Goal: Task Accomplishment & Management: Manage account settings

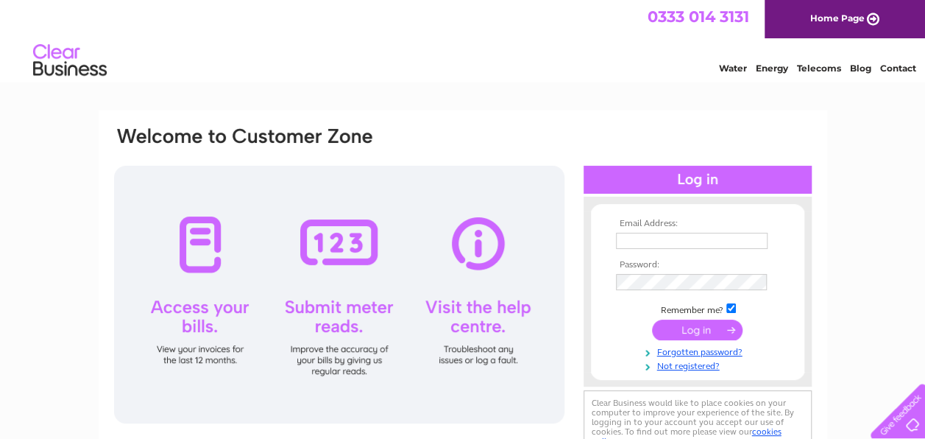
click at [659, 242] on input "text" at bounding box center [692, 241] width 152 height 16
type input "sandymcfeat@hotmail.com"
click at [654, 275] on td at bounding box center [697, 282] width 171 height 24
click at [701, 333] on input "submit" at bounding box center [697, 332] width 91 height 21
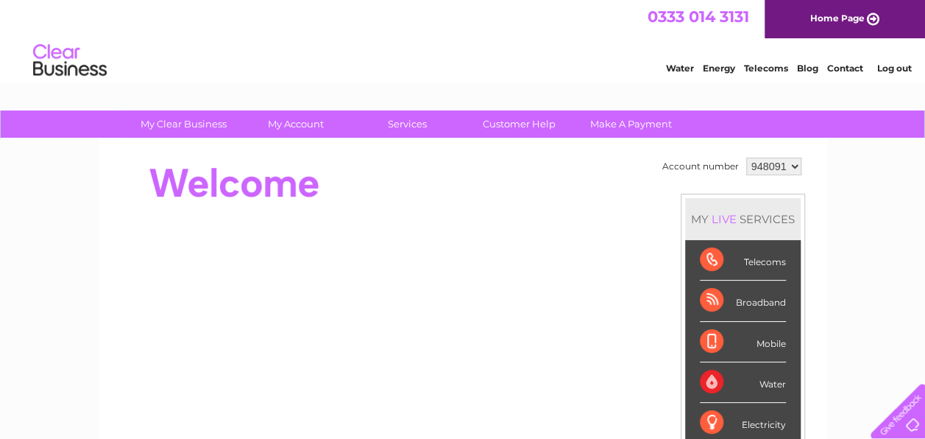
click at [796, 163] on select "948091 995851" at bounding box center [773, 166] width 55 height 18
select select "995851"
click at [746, 157] on select "948091 995851" at bounding box center [773, 166] width 55 height 18
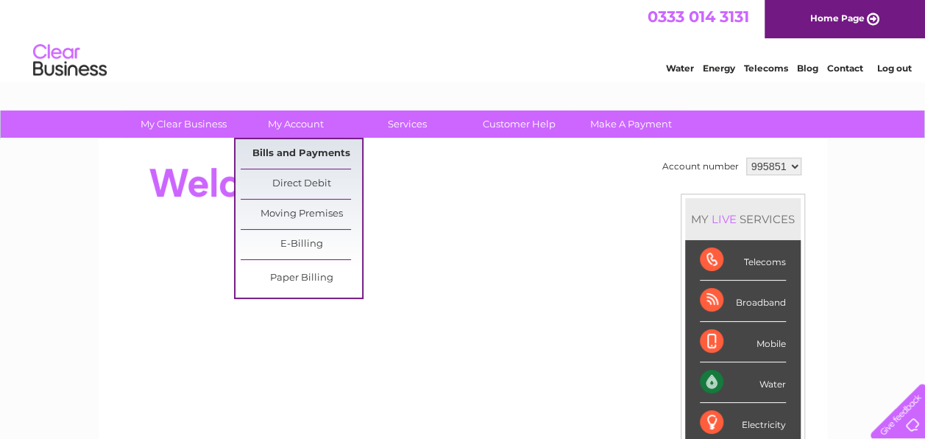
click at [281, 147] on link "Bills and Payments" at bounding box center [301, 153] width 121 height 29
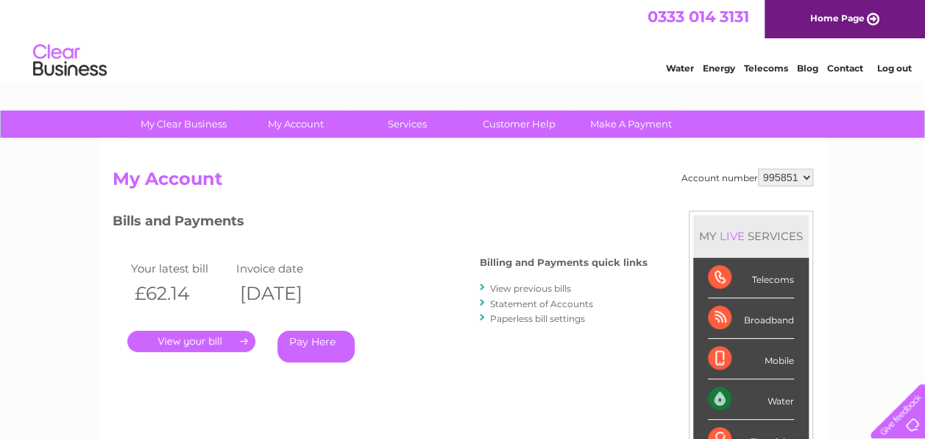
click at [210, 339] on link "." at bounding box center [191, 340] width 128 height 21
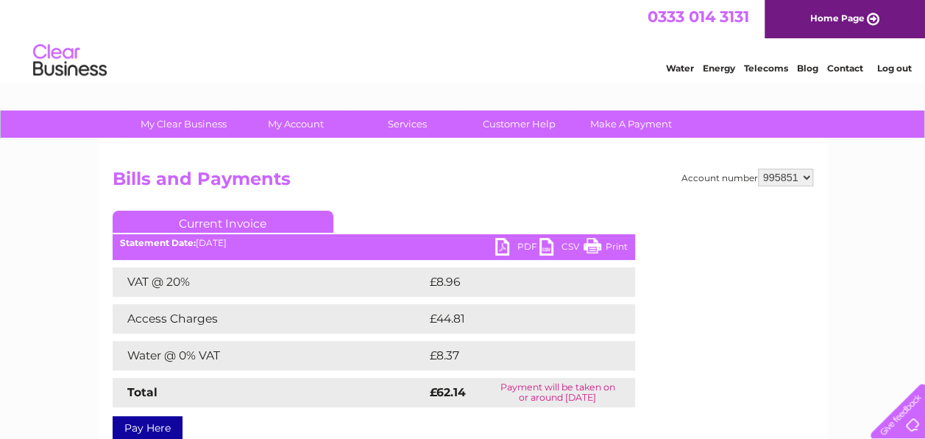
click at [520, 247] on link "PDF" at bounding box center [517, 248] width 44 height 21
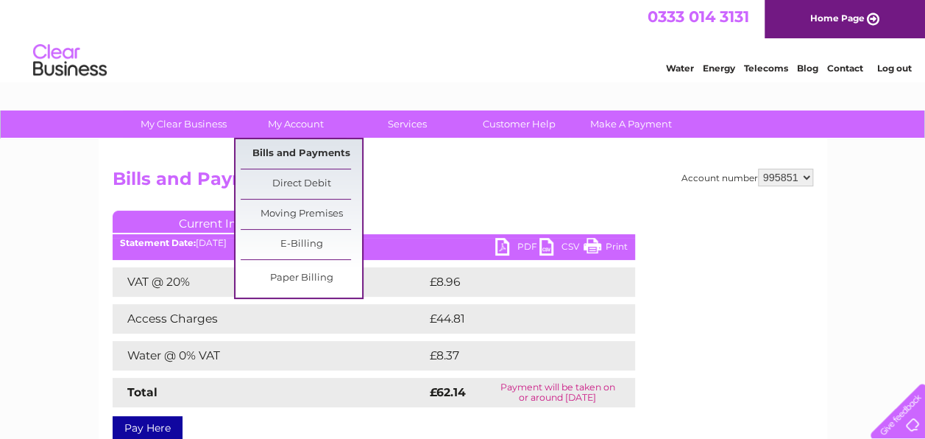
click at [262, 151] on link "Bills and Payments" at bounding box center [301, 153] width 121 height 29
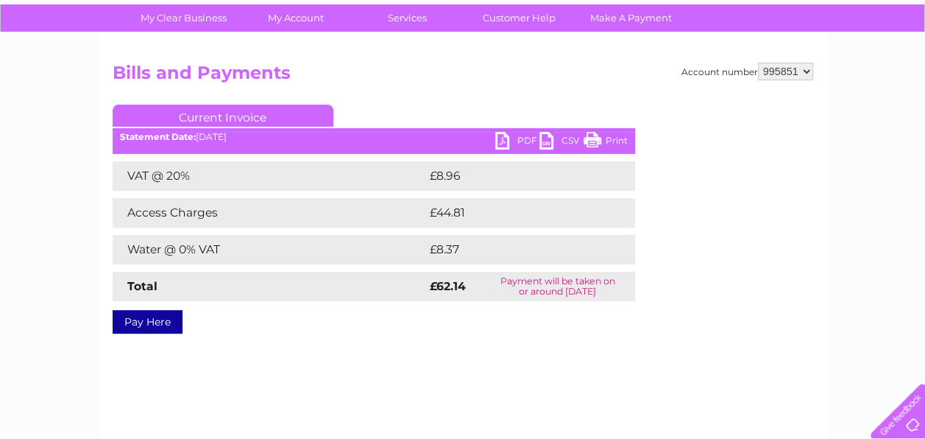
scroll to position [375, 0]
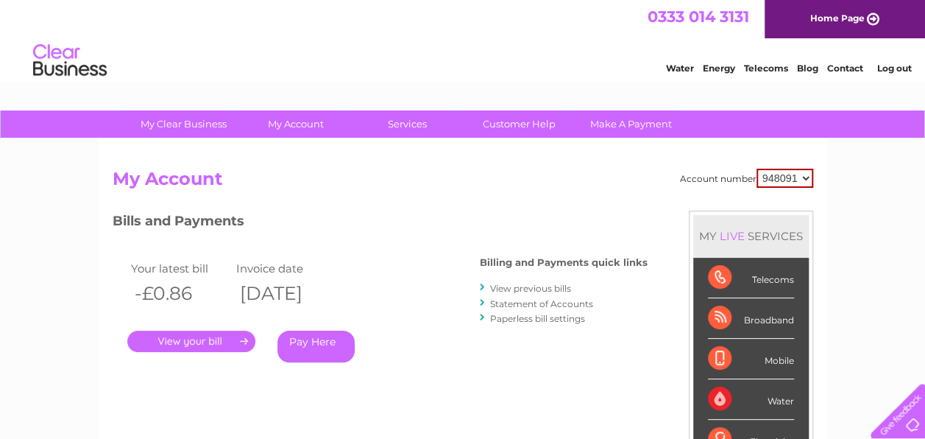
click at [807, 172] on select "948091 995851" at bounding box center [785, 178] width 57 height 19
select select "995851"
click at [757, 169] on select "948091 995851" at bounding box center [785, 178] width 57 height 19
click at [546, 289] on link "View previous bills" at bounding box center [530, 288] width 81 height 11
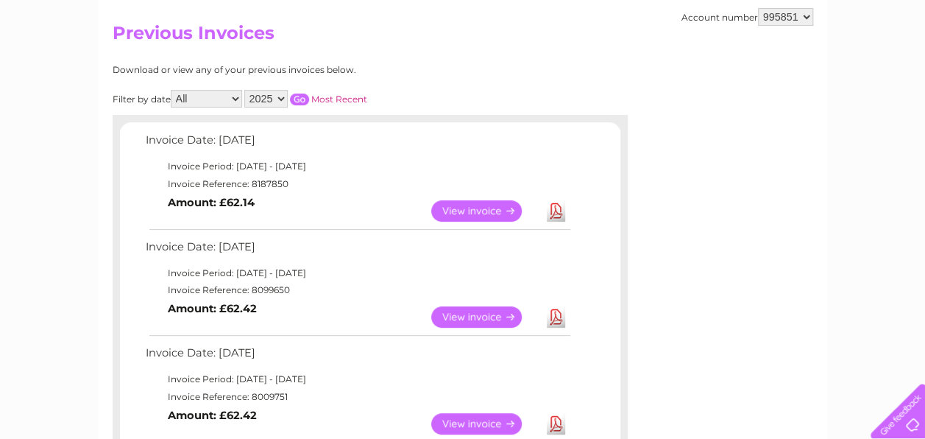
scroll to position [147, 0]
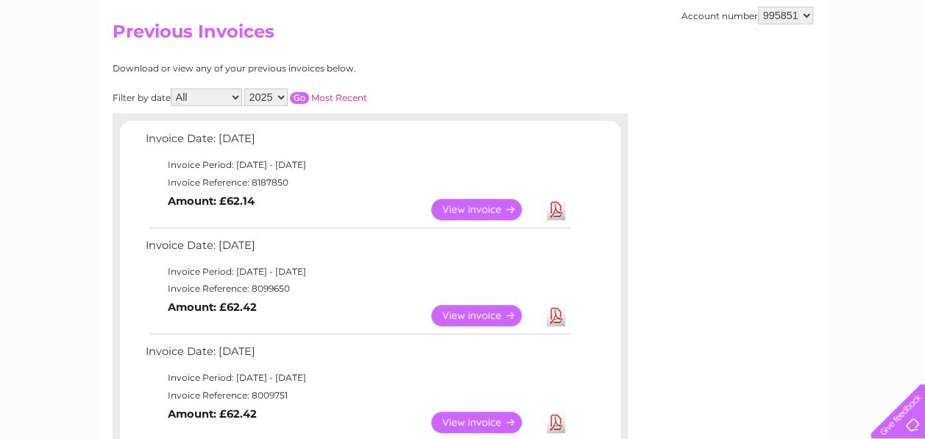
click at [470, 315] on link "View" at bounding box center [485, 315] width 108 height 21
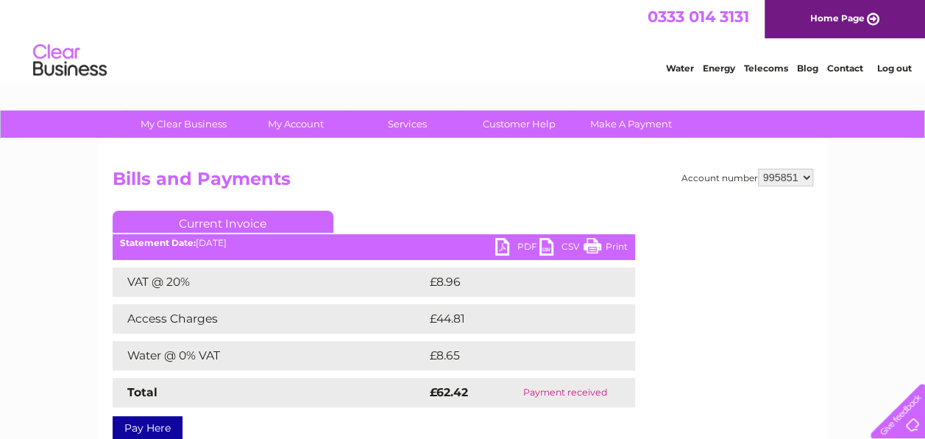
click at [513, 244] on link "PDF" at bounding box center [517, 248] width 44 height 21
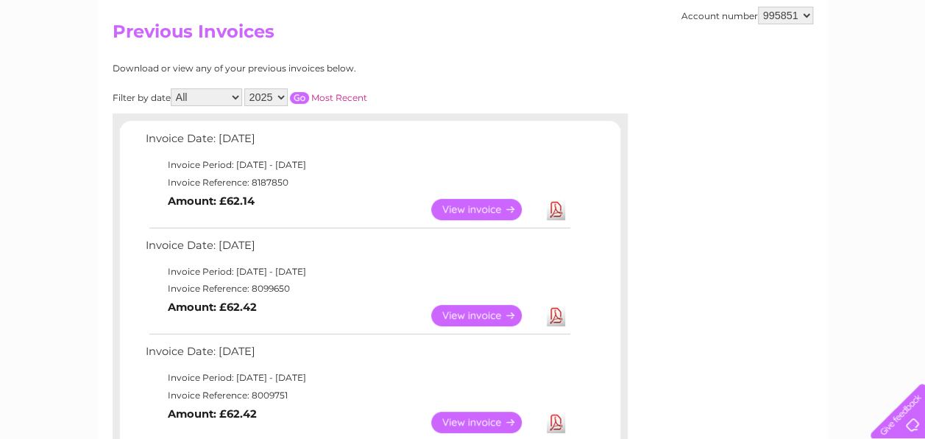
click at [492, 419] on link "View" at bounding box center [485, 421] width 108 height 21
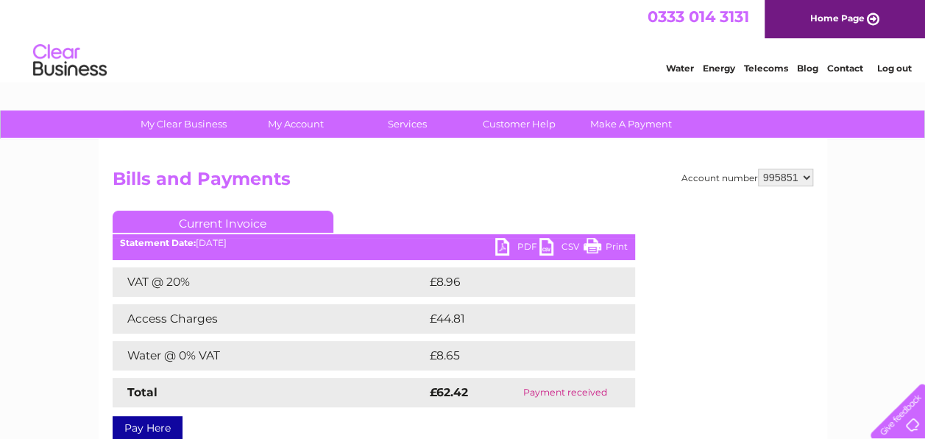
click at [525, 243] on link "PDF" at bounding box center [517, 248] width 44 height 21
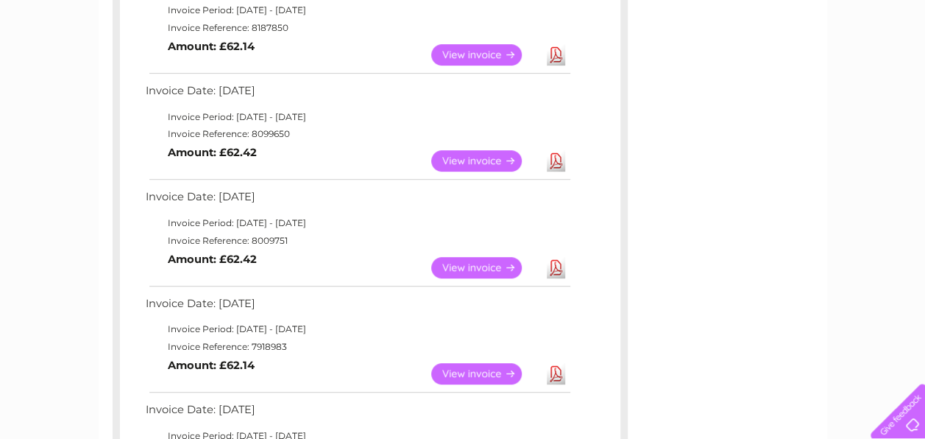
scroll to position [324, 0]
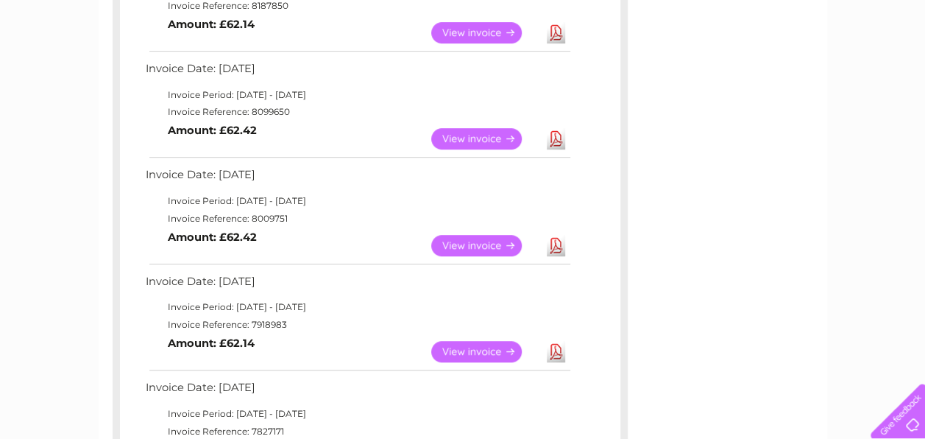
click at [477, 353] on link "View" at bounding box center [485, 351] width 108 height 21
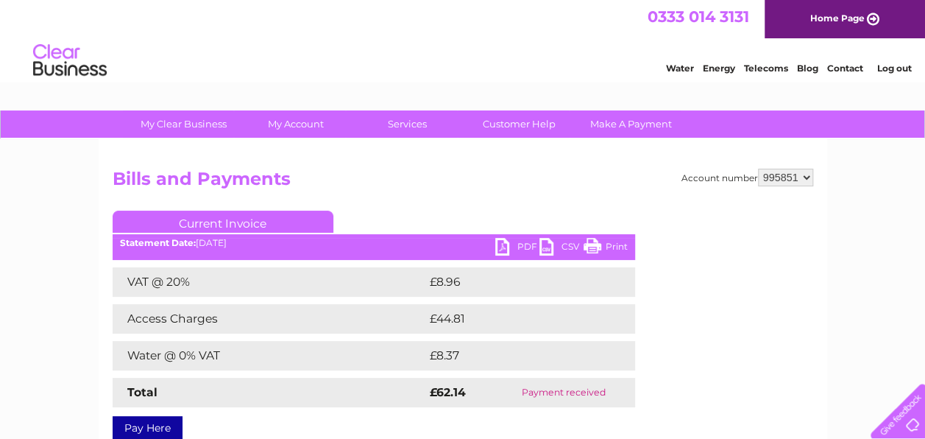
click at [523, 244] on link "PDF" at bounding box center [517, 248] width 44 height 21
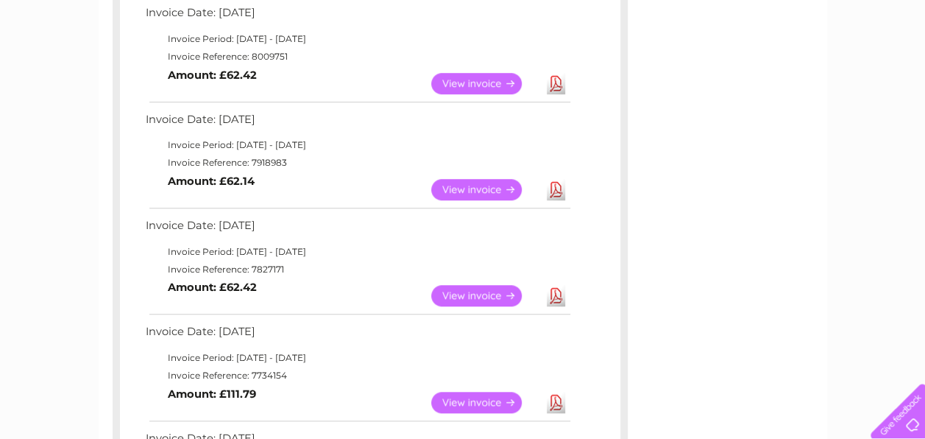
scroll to position [497, 0]
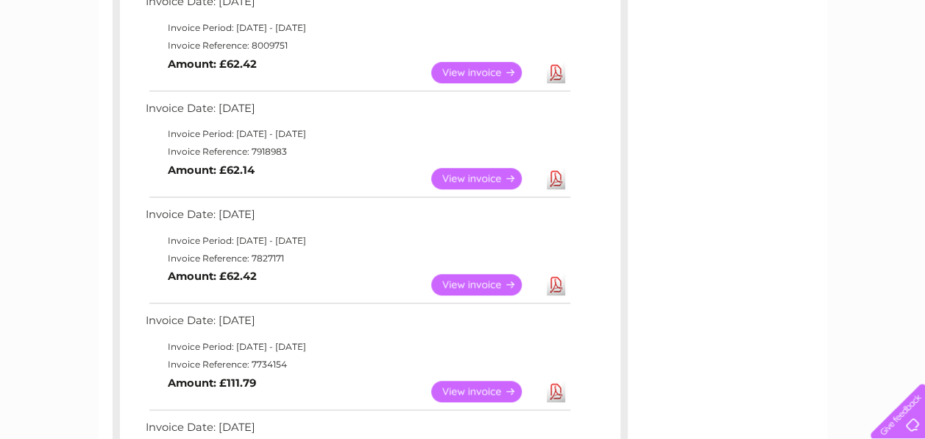
click at [480, 275] on link "View" at bounding box center [485, 284] width 108 height 21
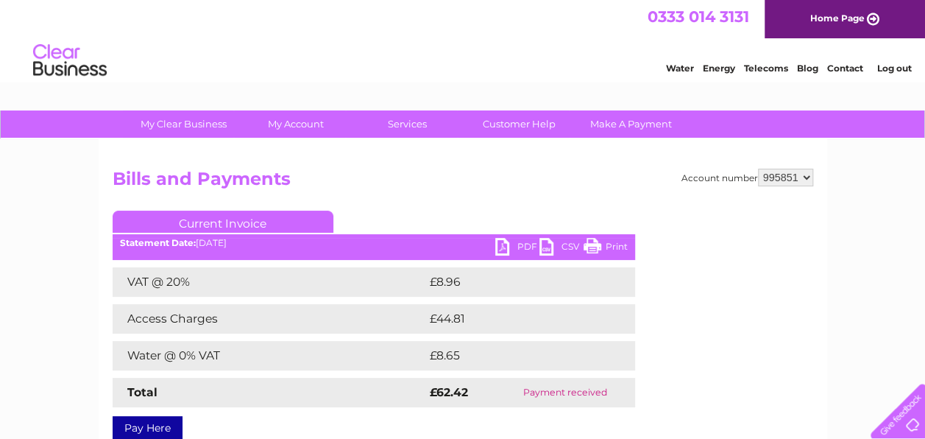
click at [518, 247] on link "PDF" at bounding box center [517, 248] width 44 height 21
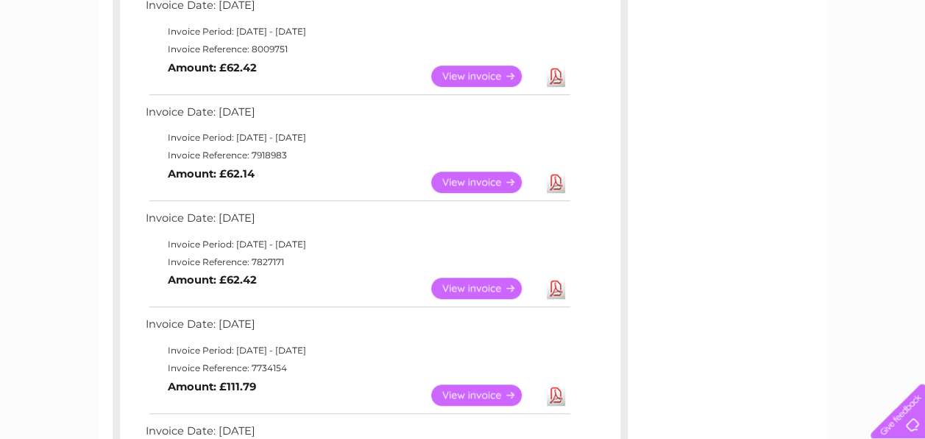
click at [475, 386] on link "View" at bounding box center [485, 394] width 108 height 21
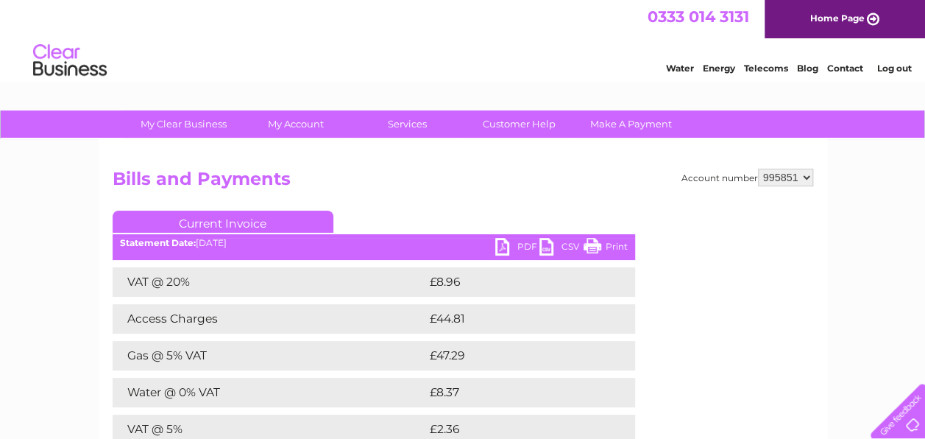
click at [514, 241] on link "PDF" at bounding box center [517, 248] width 44 height 21
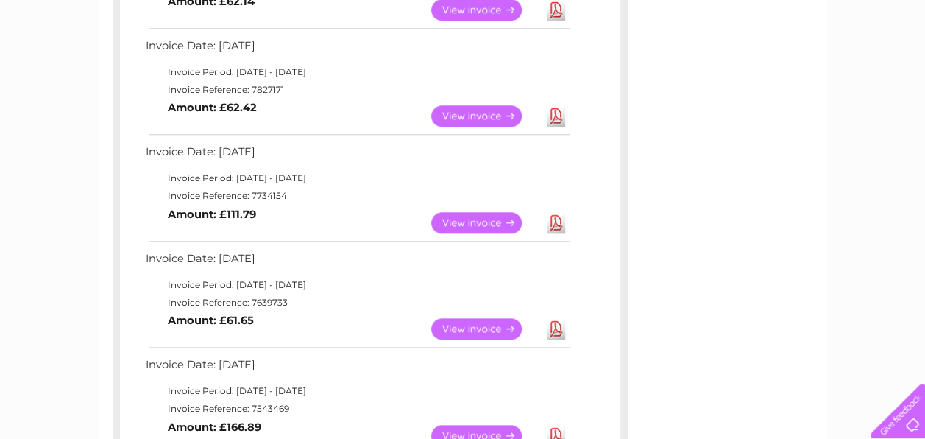
scroll to position [667, 0]
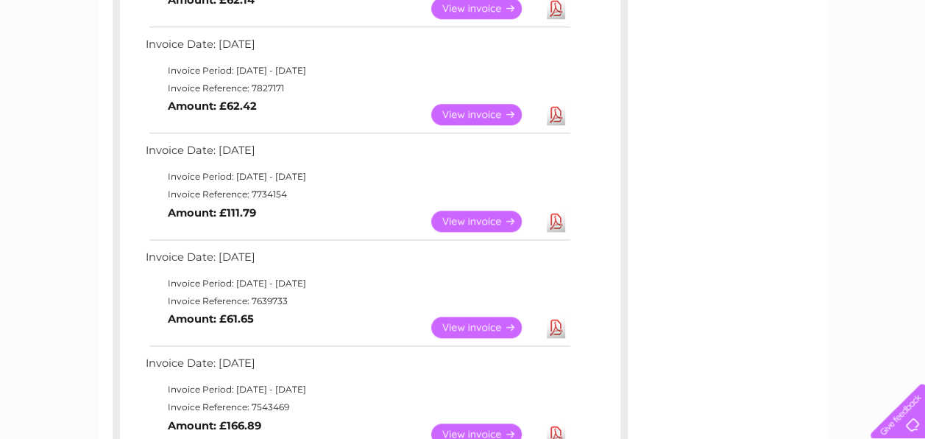
click at [456, 329] on link "View" at bounding box center [485, 326] width 108 height 21
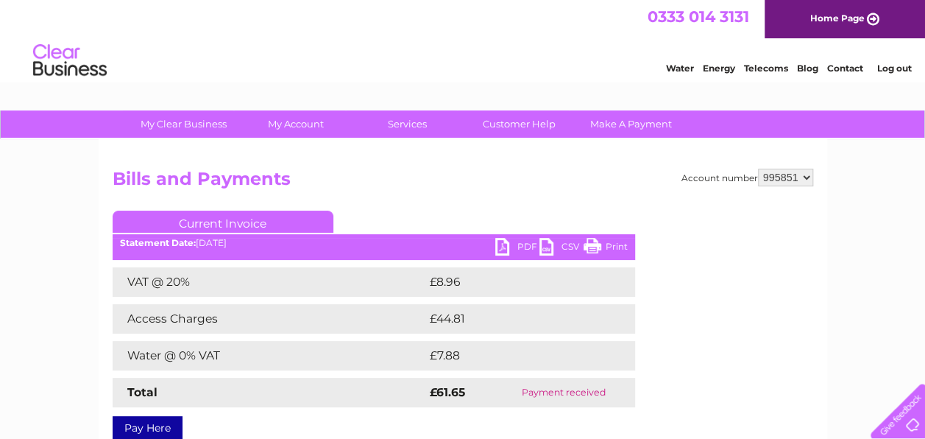
click at [528, 246] on link "PDF" at bounding box center [517, 248] width 44 height 21
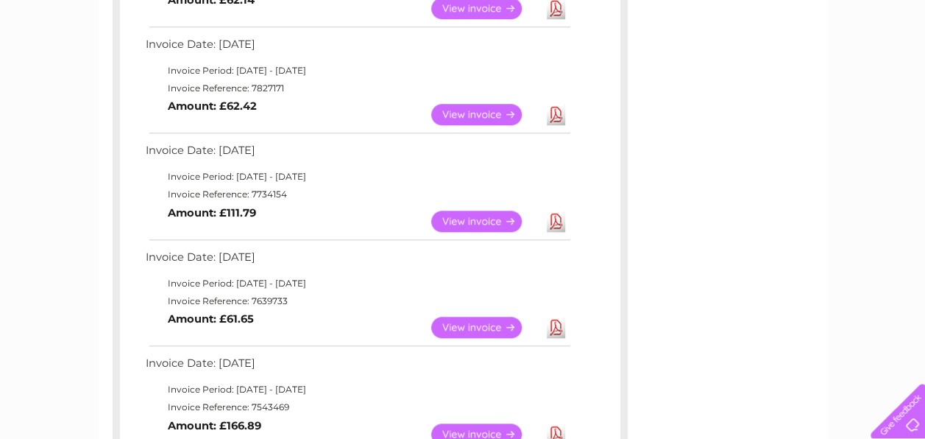
click at [465, 431] on link "View" at bounding box center [485, 433] width 108 height 21
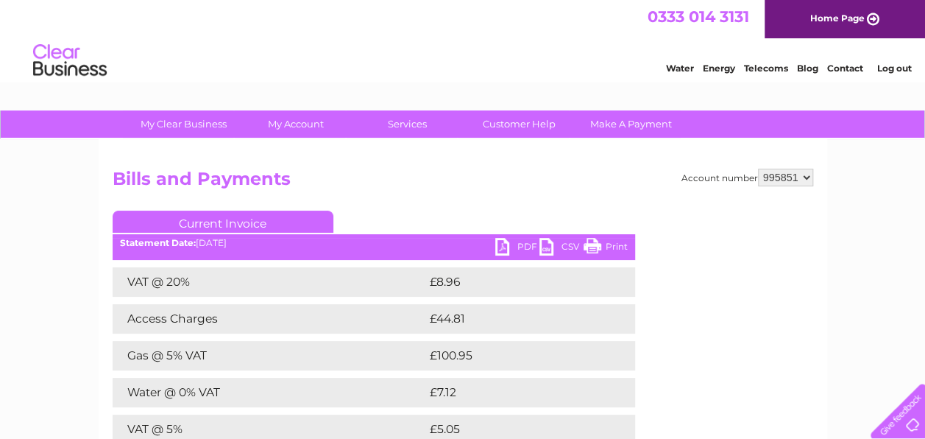
click at [521, 244] on link "PDF" at bounding box center [517, 248] width 44 height 21
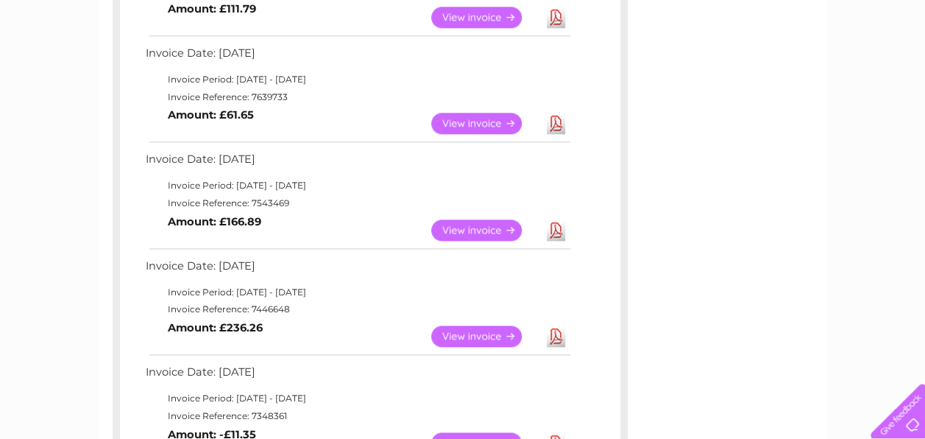
scroll to position [873, 0]
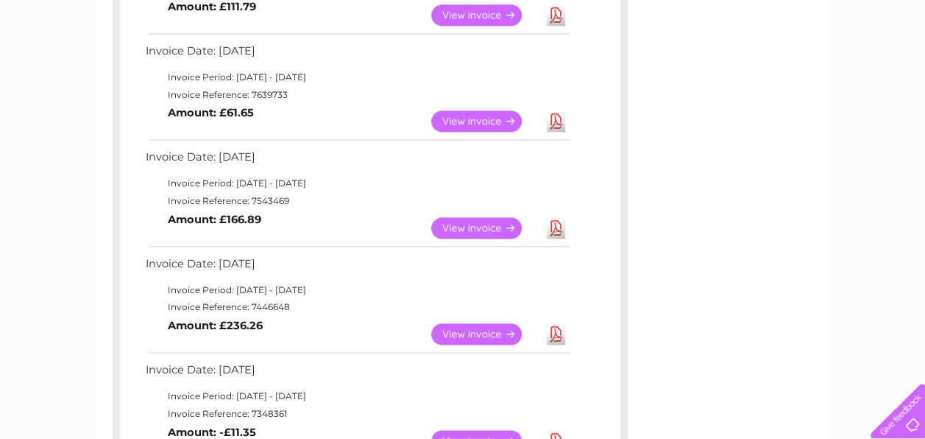
click at [461, 328] on link "View" at bounding box center [485, 333] width 108 height 21
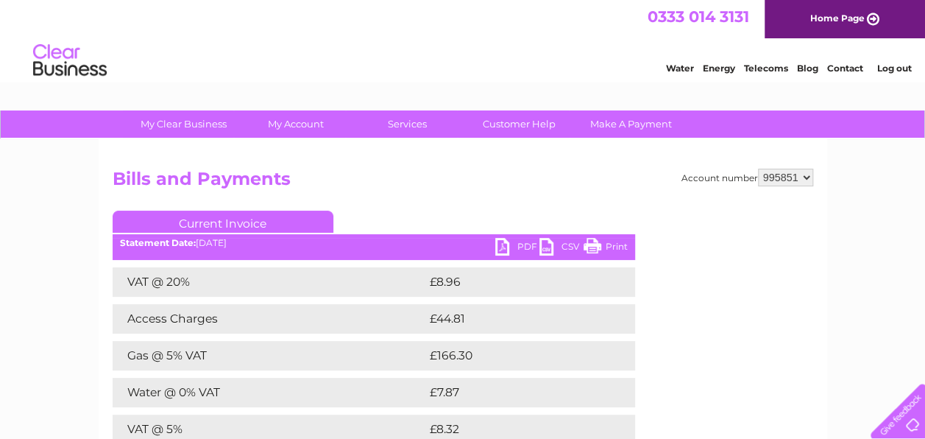
click at [520, 244] on link "PDF" at bounding box center [517, 248] width 44 height 21
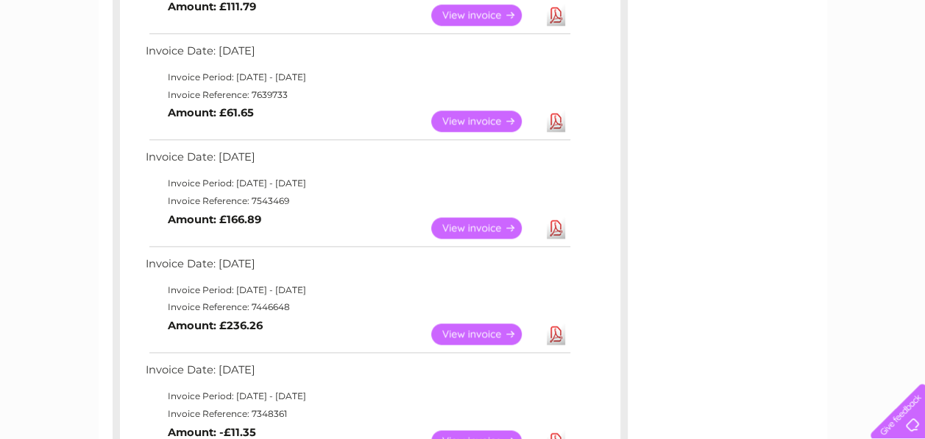
click at [459, 335] on link "View" at bounding box center [485, 333] width 108 height 21
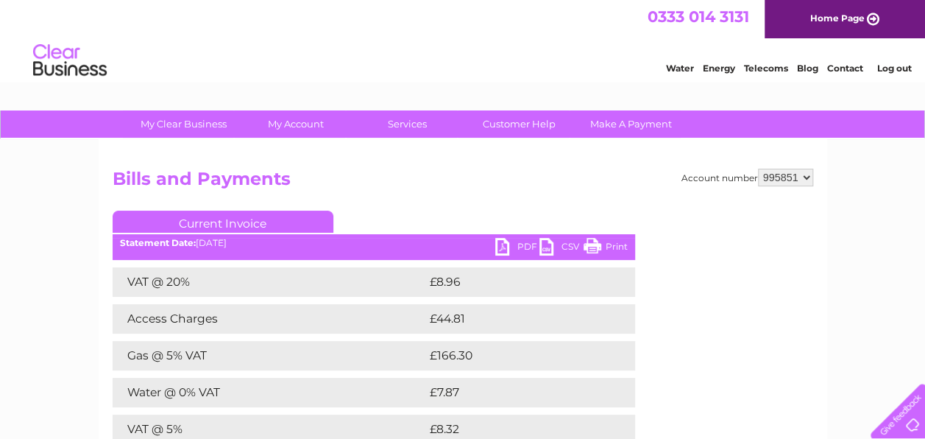
click at [524, 243] on link "PDF" at bounding box center [517, 248] width 44 height 21
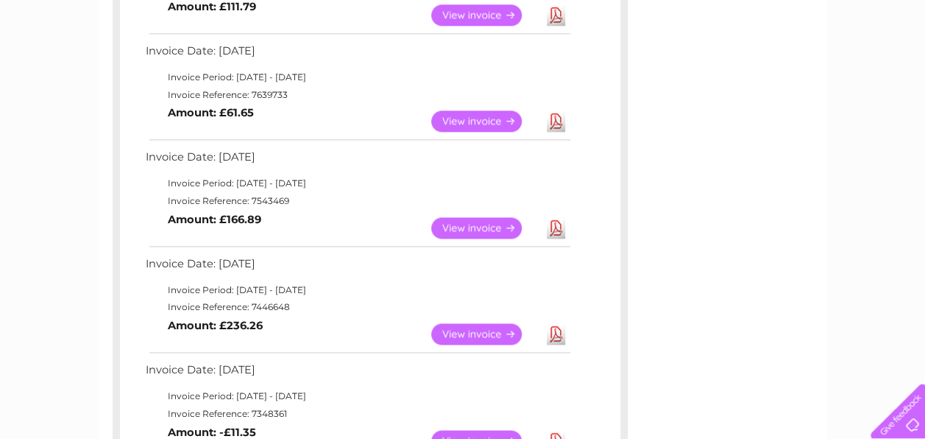
click at [490, 430] on link "View" at bounding box center [485, 440] width 108 height 21
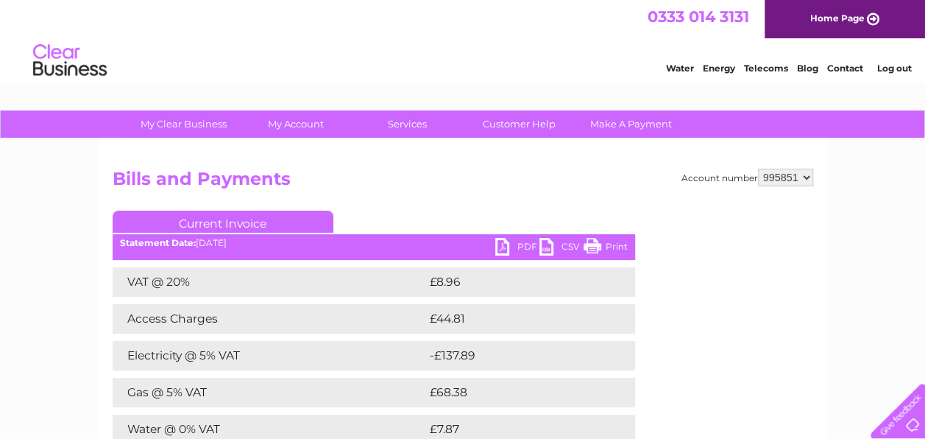
click at [525, 244] on link "PDF" at bounding box center [517, 248] width 44 height 21
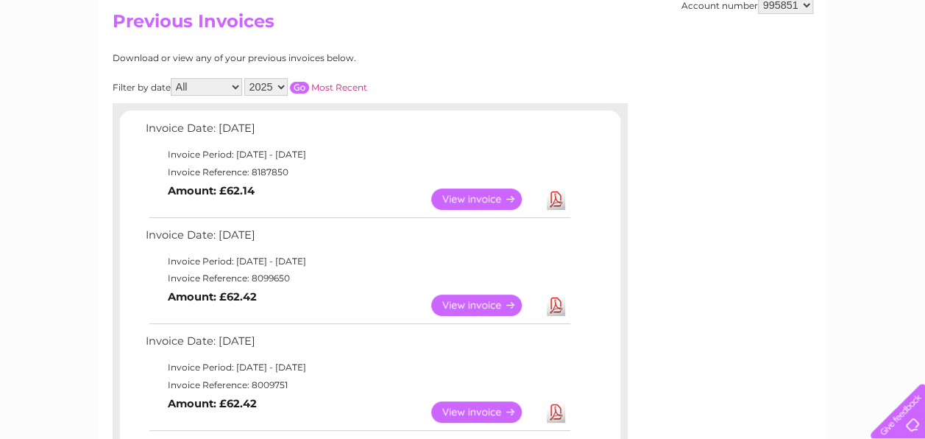
scroll to position [119, 0]
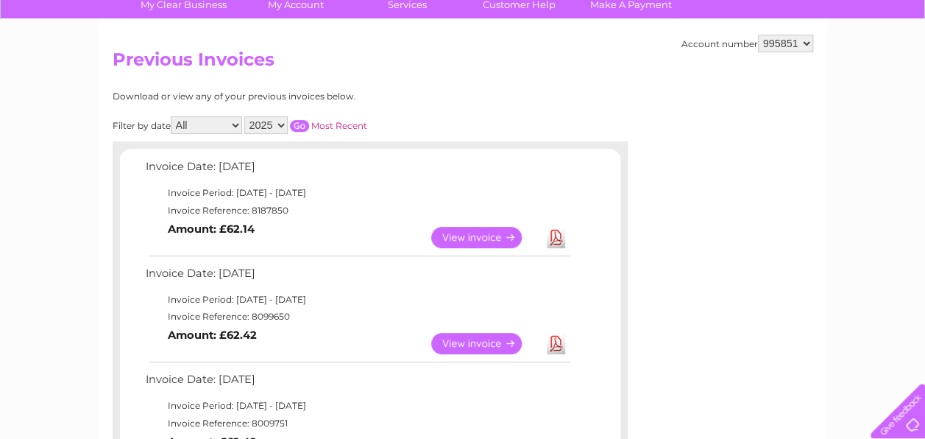
click at [279, 122] on select "2025 2024 2023 2022" at bounding box center [265, 125] width 43 height 18
select select "2024"
click at [245, 116] on select "2025 2024 2023 2022" at bounding box center [265, 125] width 43 height 18
click at [299, 124] on input "button" at bounding box center [299, 126] width 19 height 12
click at [459, 238] on link "View" at bounding box center [485, 237] width 108 height 21
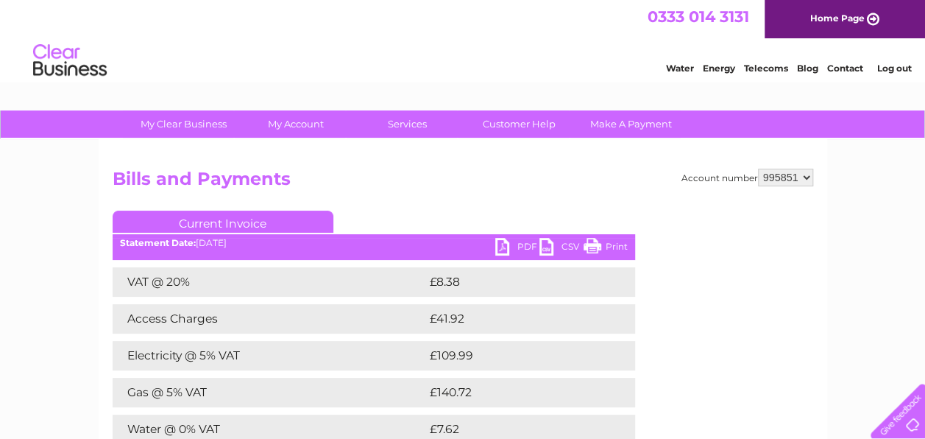
click at [521, 249] on link "PDF" at bounding box center [517, 248] width 44 height 21
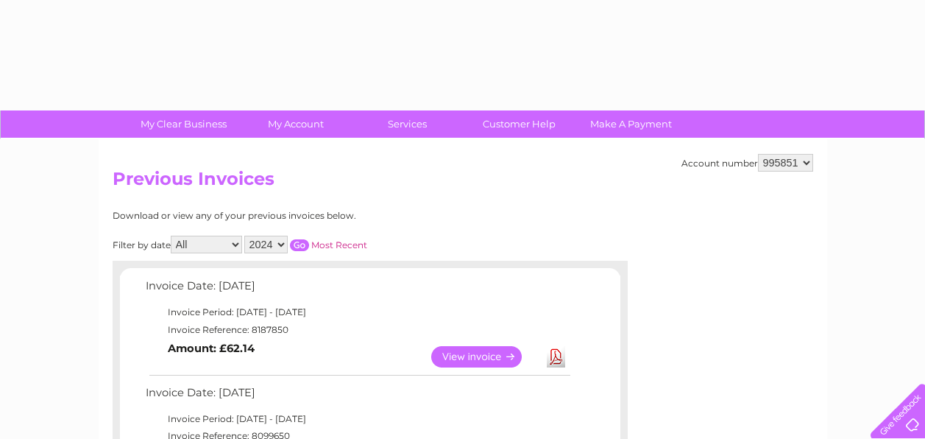
select select "2024"
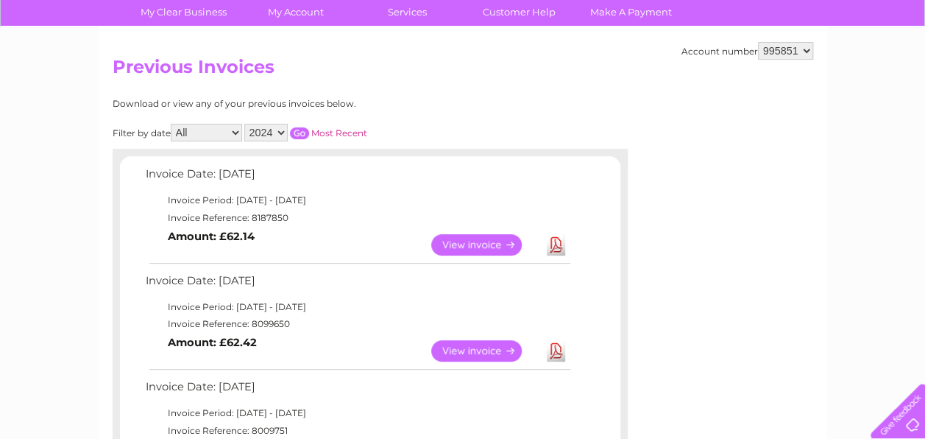
click at [296, 130] on input "button" at bounding box center [299, 133] width 19 height 12
click at [468, 347] on link "View" at bounding box center [485, 350] width 108 height 21
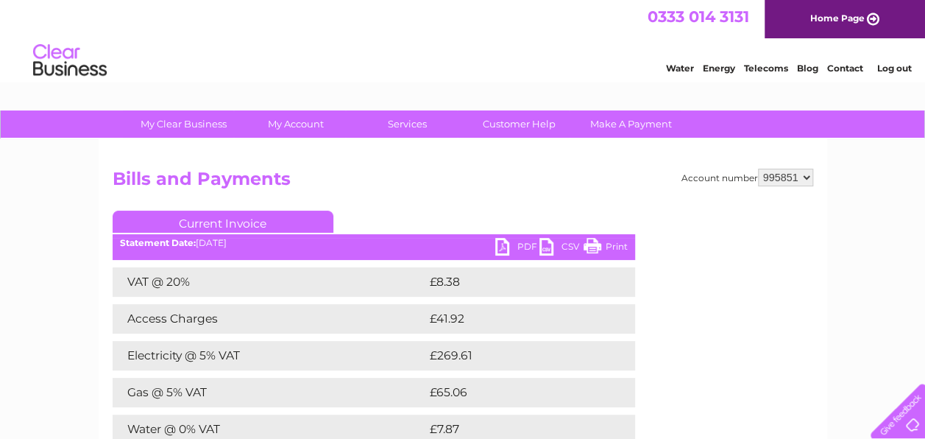
click at [524, 241] on link "PDF" at bounding box center [517, 248] width 44 height 21
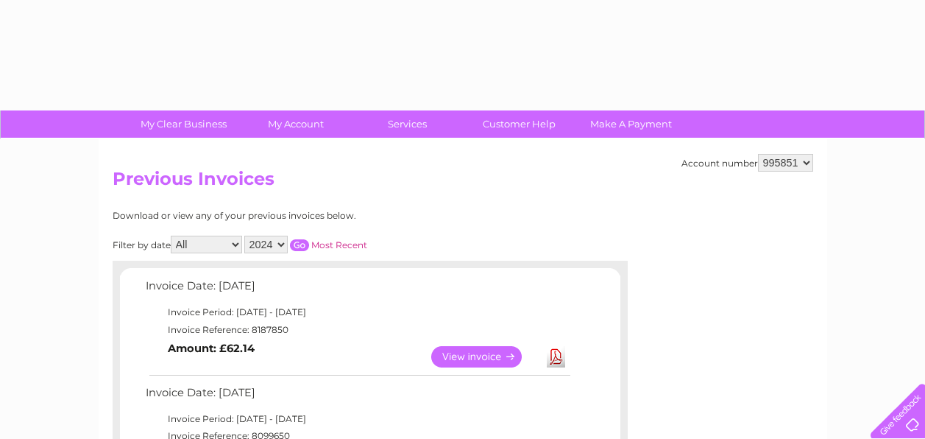
select select "2024"
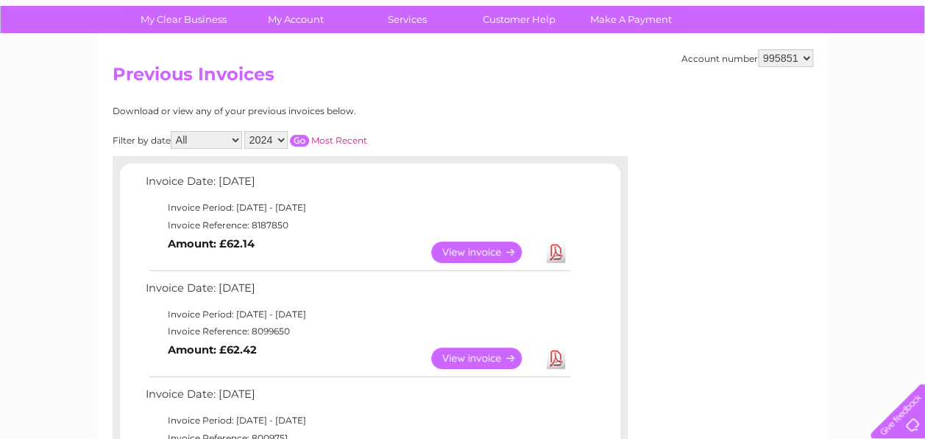
click at [295, 139] on input "button" at bounding box center [299, 141] width 19 height 12
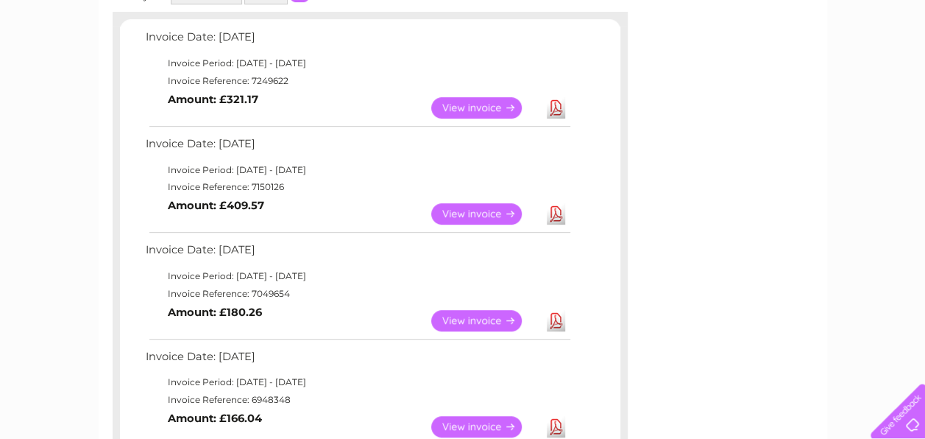
scroll to position [252, 0]
